Goal: Task Accomplishment & Management: Use online tool/utility

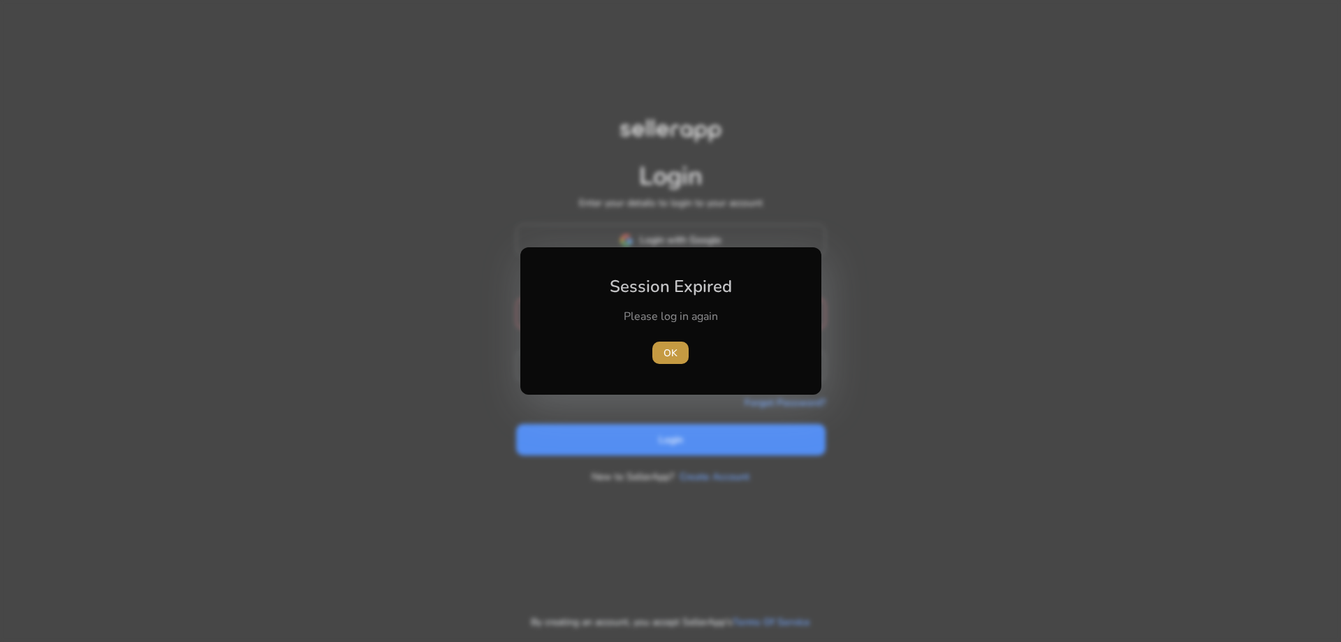
type input "**********"
click at [677, 353] on span "OK" at bounding box center [670, 353] width 14 height 15
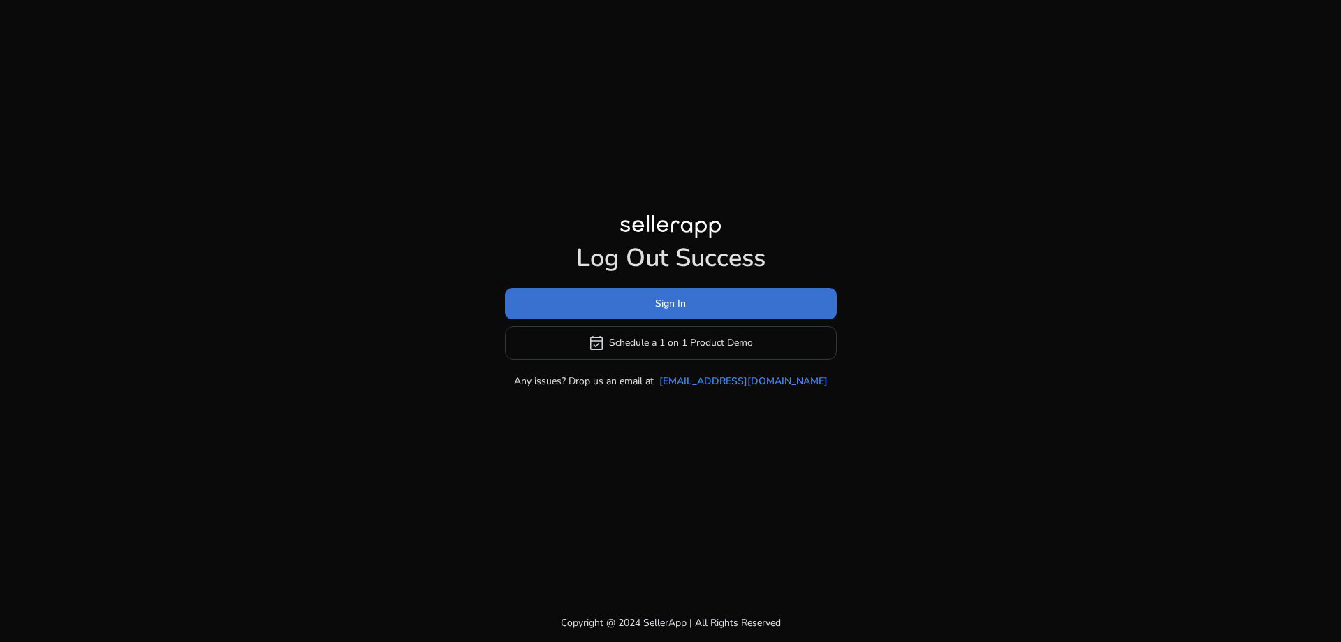
click at [671, 296] on span "Sign In" at bounding box center [670, 303] width 31 height 15
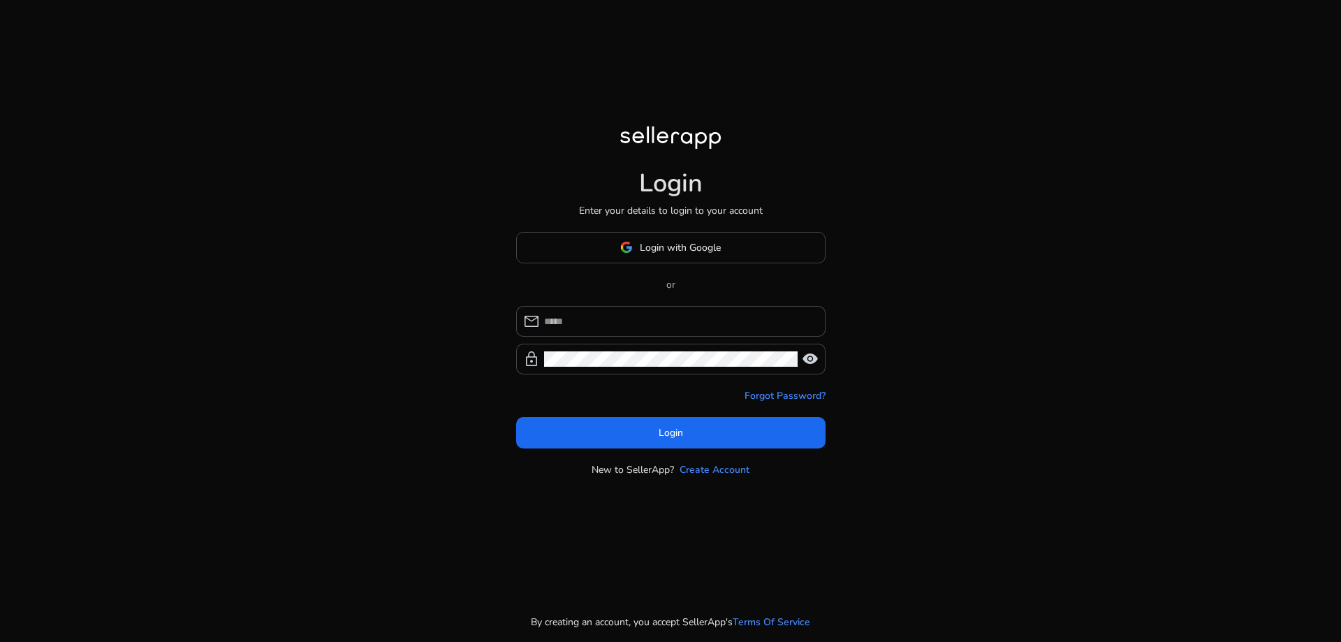
type input "**********"
click at [660, 437] on span "Login" at bounding box center [670, 432] width 24 height 15
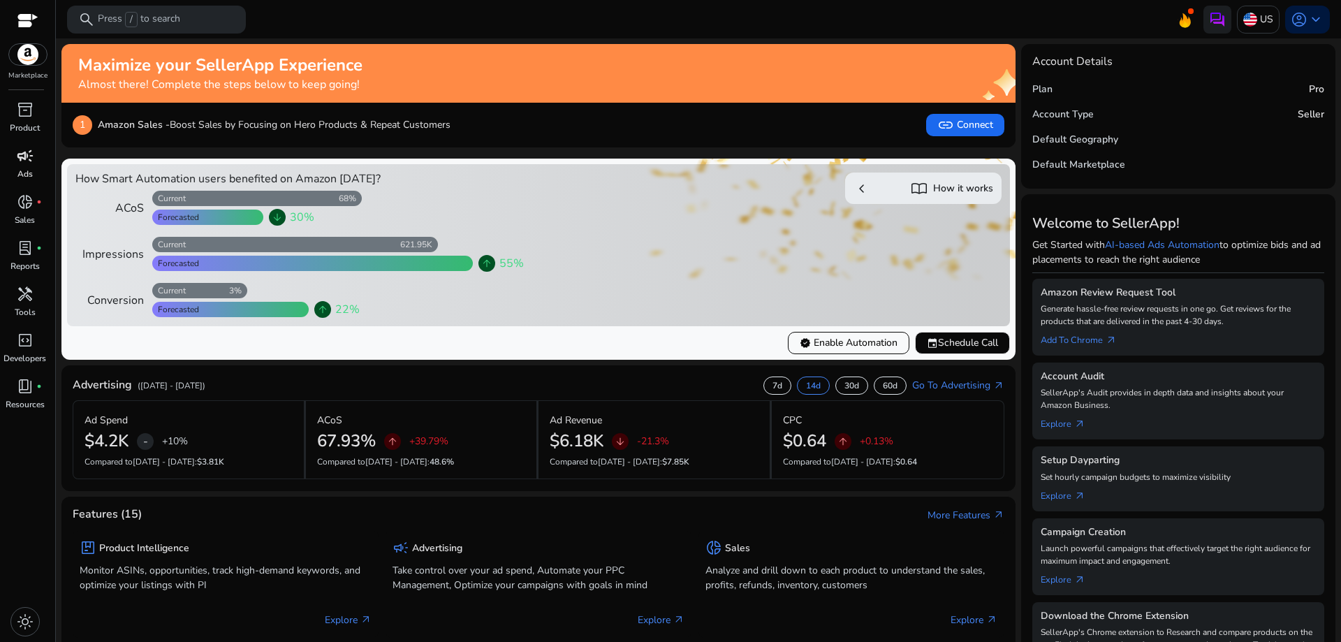
click at [13, 156] on div "campaign" at bounding box center [25, 156] width 39 height 22
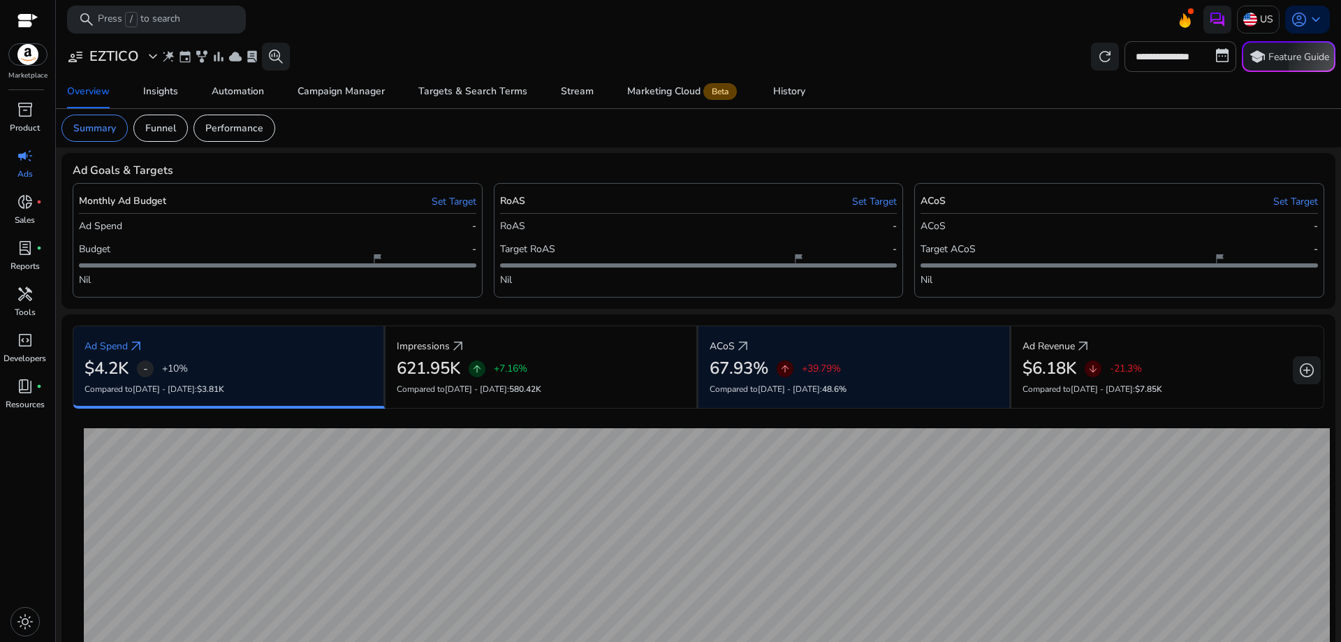
click at [742, 366] on h2 "67.93%" at bounding box center [738, 368] width 59 height 20
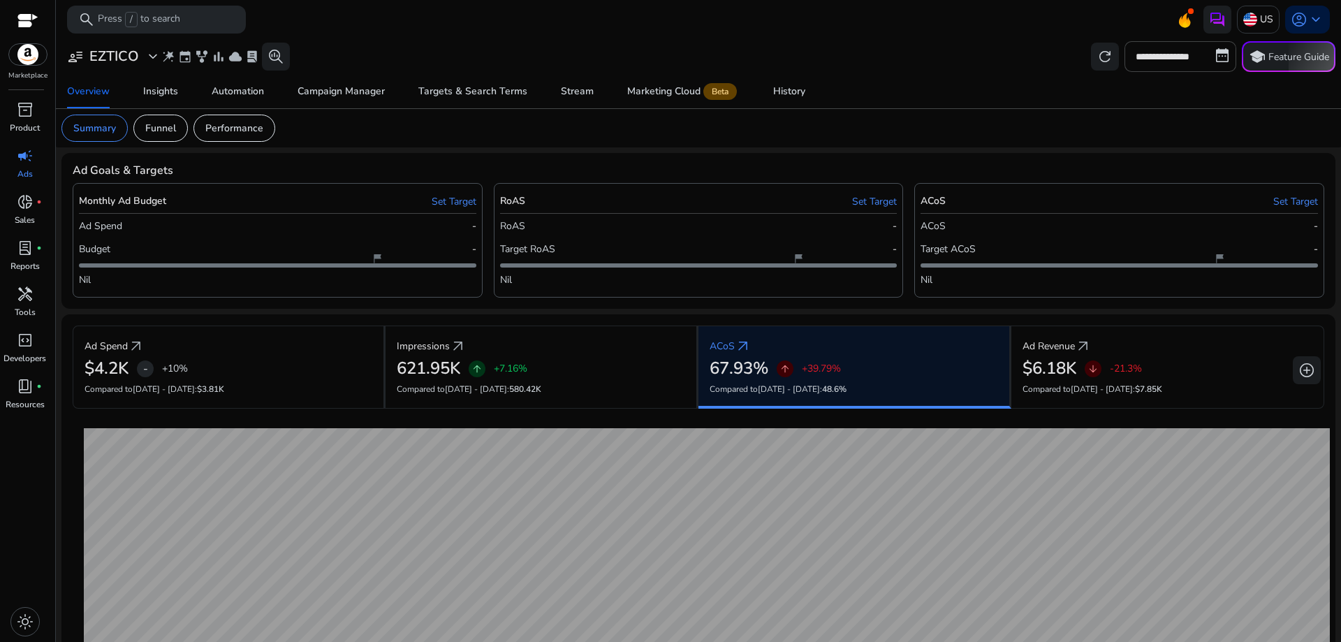
click at [744, 370] on h2 "67.93%" at bounding box center [738, 368] width 59 height 20
click at [735, 346] on span "arrow_outward" at bounding box center [743, 346] width 17 height 17
click at [169, 91] on div "Insights" at bounding box center [160, 92] width 35 height 10
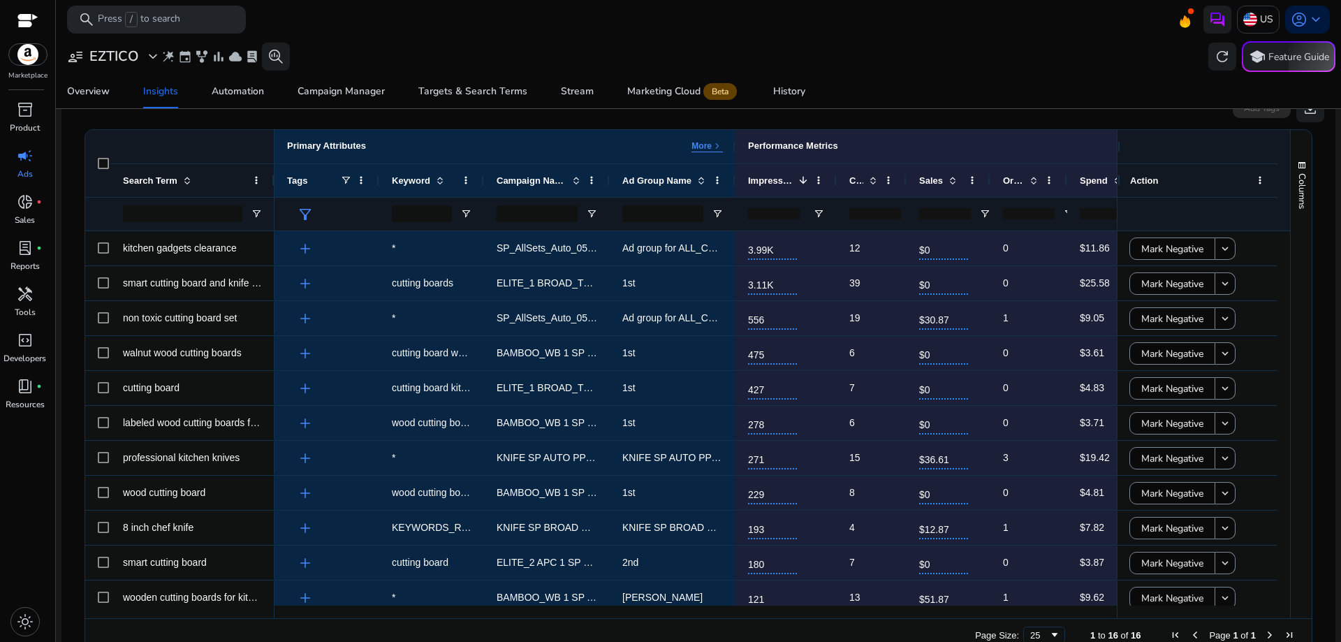
scroll to position [264, 0]
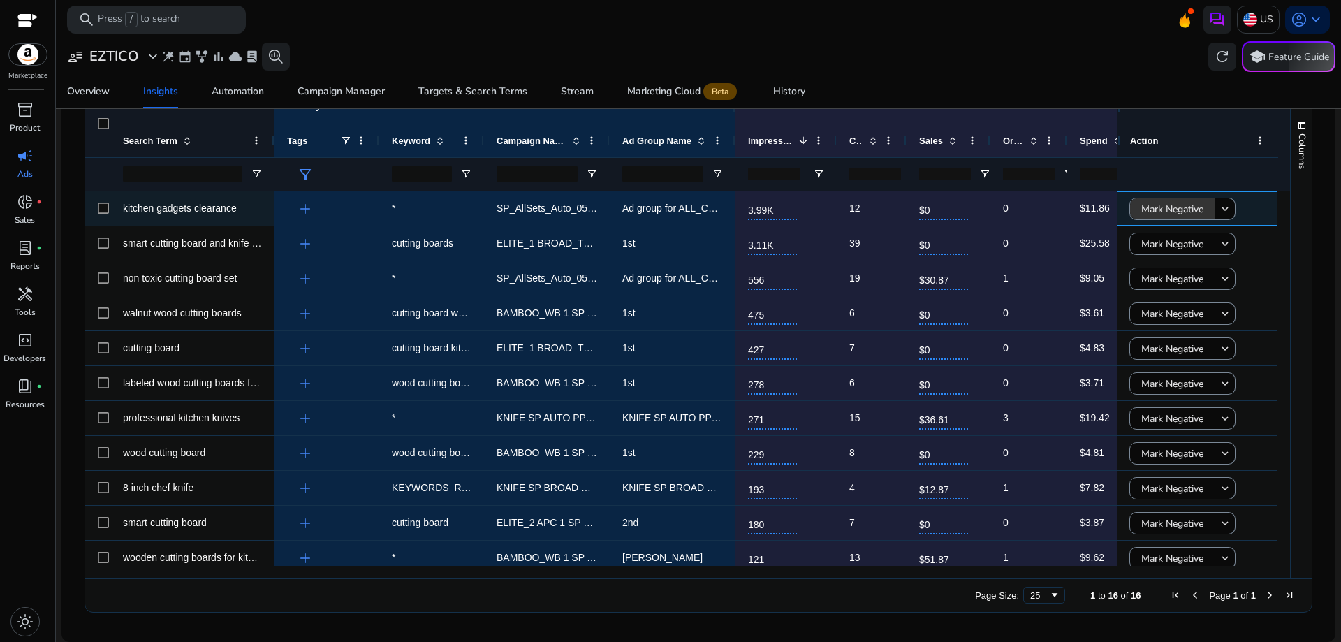
click at [1165, 213] on span "Mark Negative" at bounding box center [1172, 209] width 62 height 29
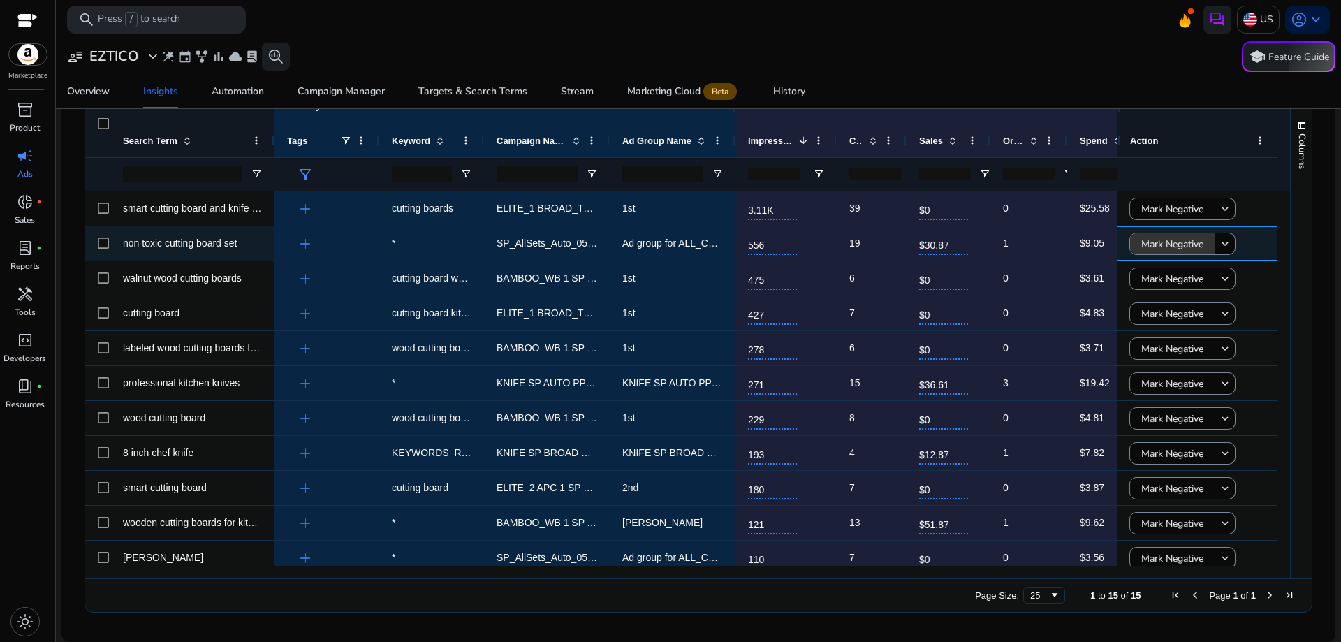
click at [1162, 246] on span "Mark Negative" at bounding box center [1172, 244] width 62 height 29
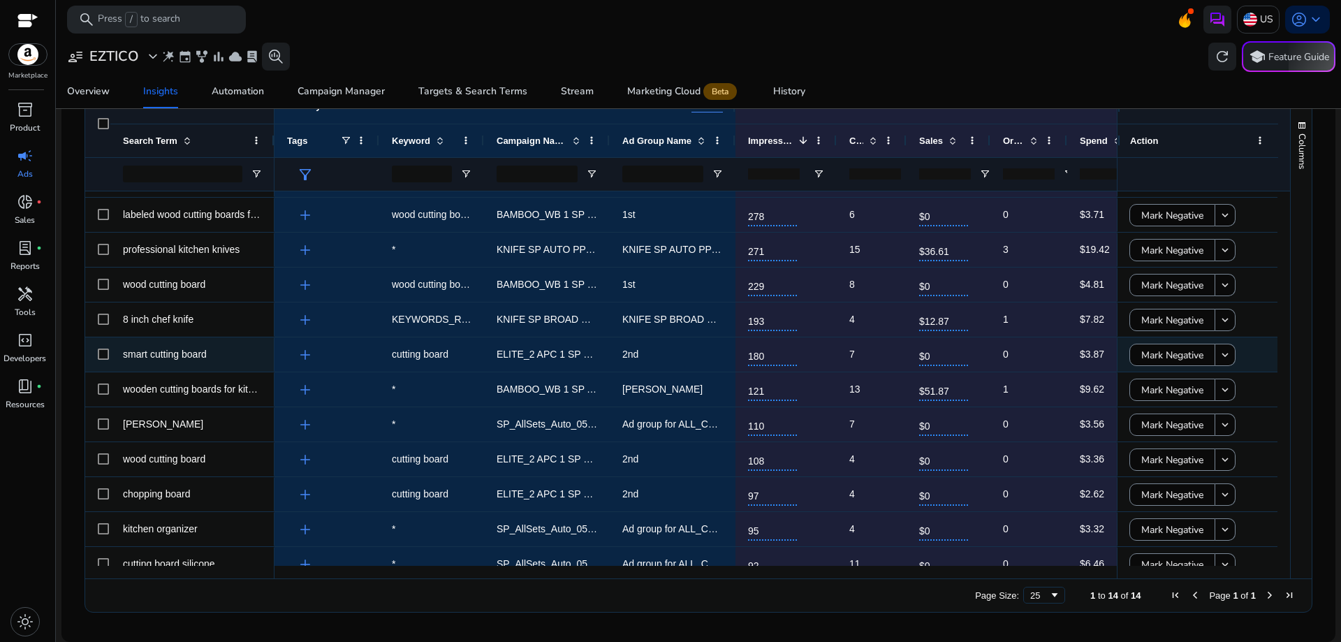
scroll to position [115, 0]
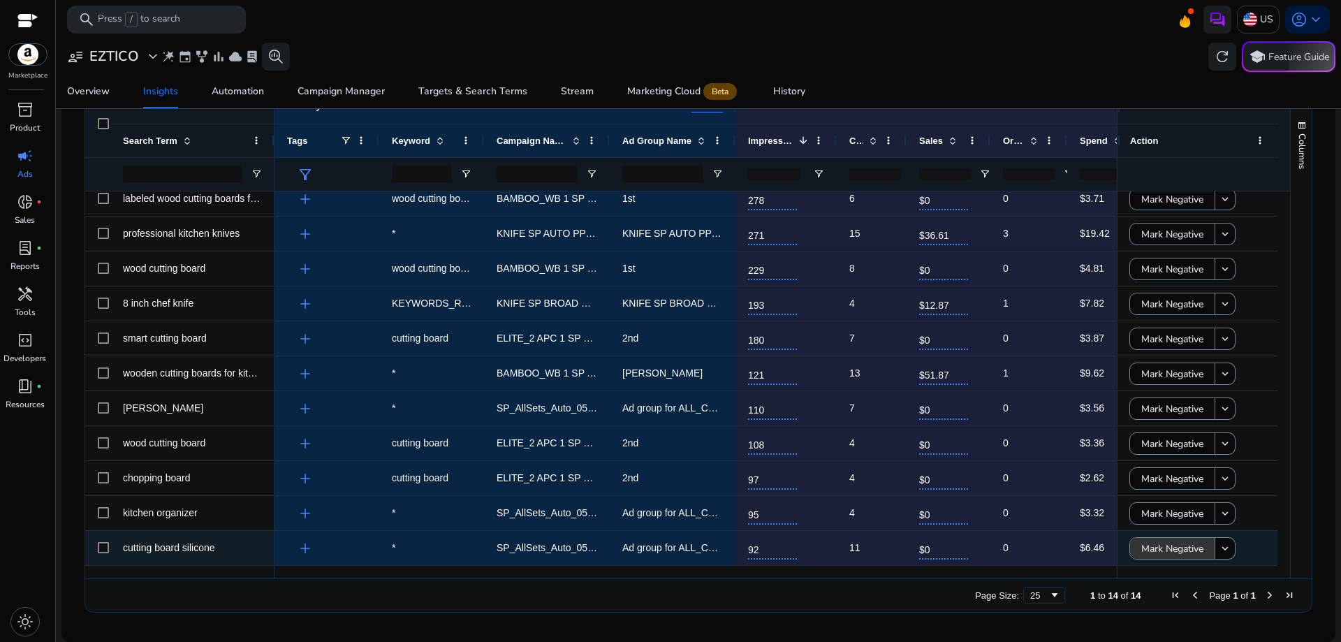
click at [1163, 545] on span "Mark Negative" at bounding box center [1172, 548] width 62 height 29
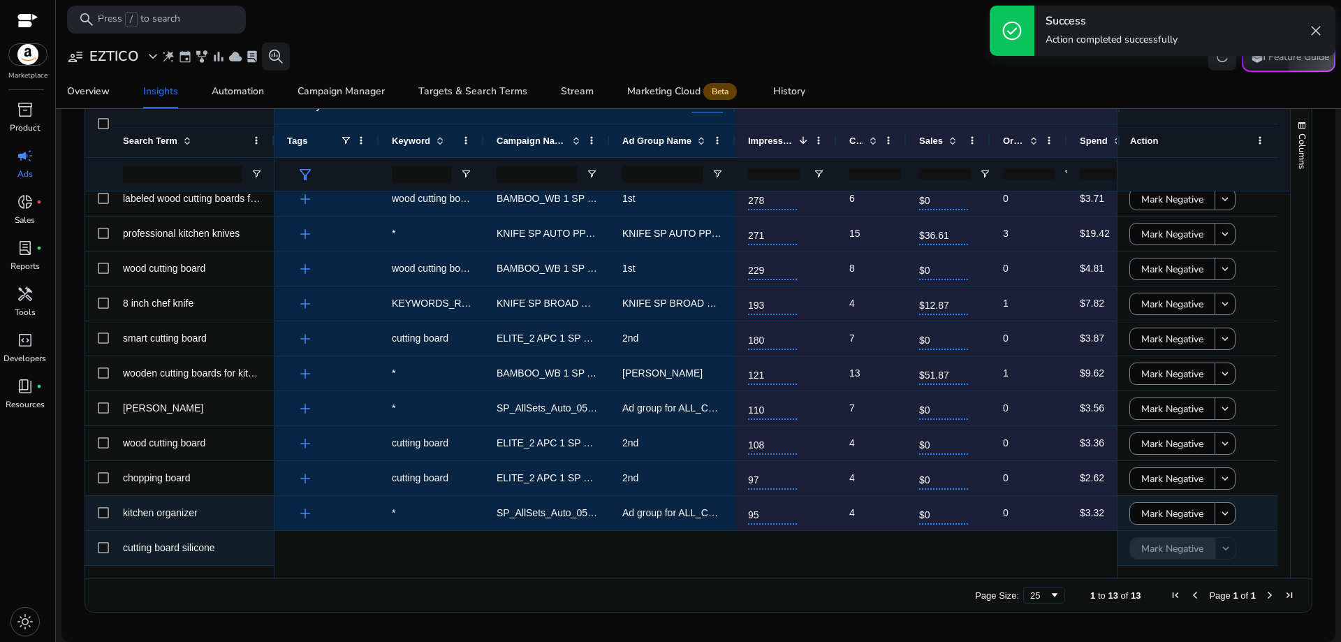
scroll to position [80, 0]
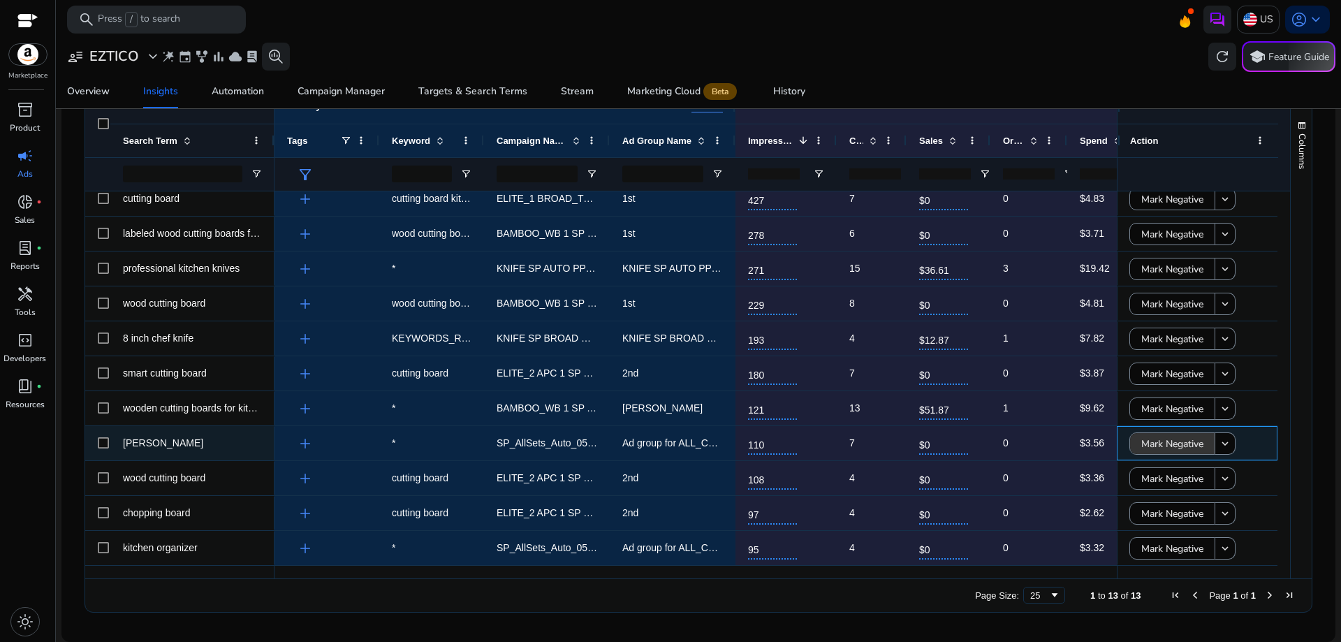
click at [1179, 445] on span "Mark Negative" at bounding box center [1172, 443] width 62 height 29
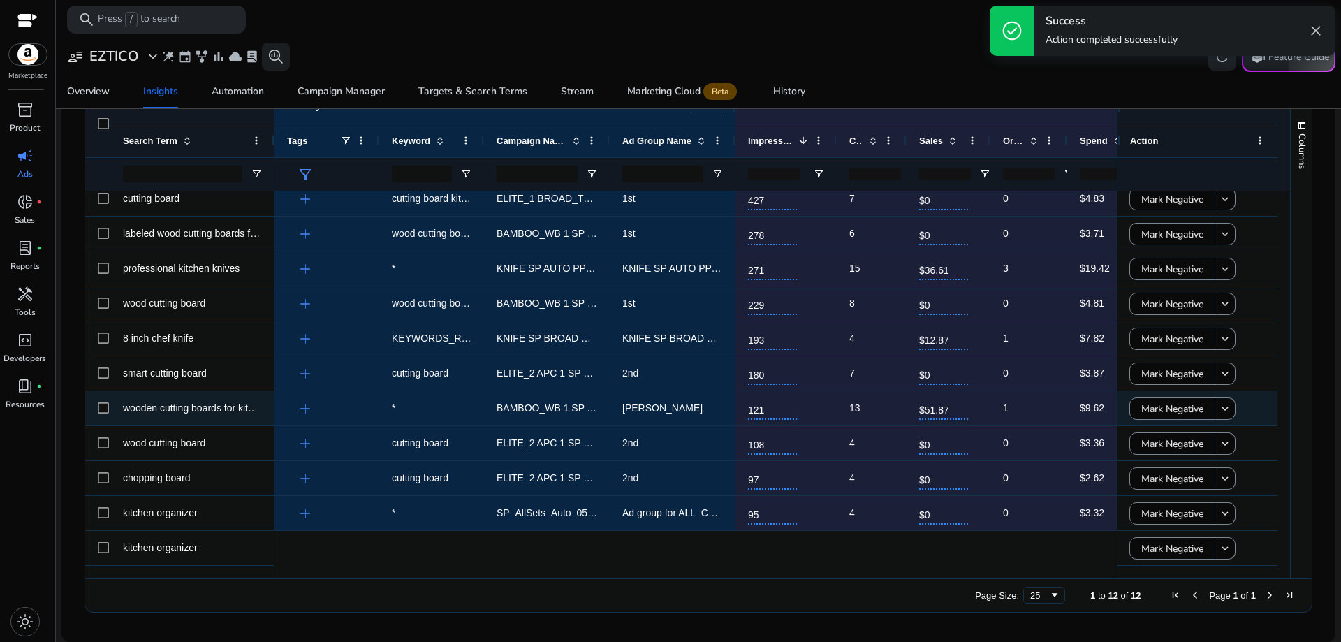
scroll to position [45, 0]
